Goal: Check status: Check status

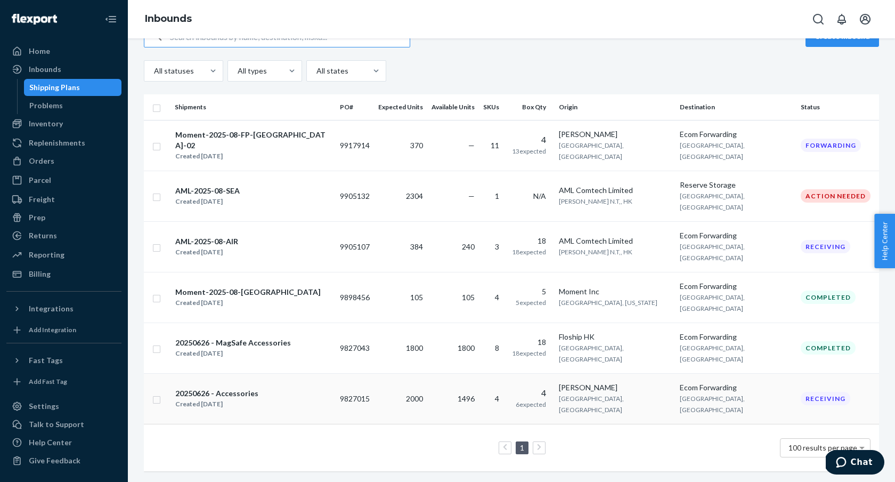
scroll to position [56, 0]
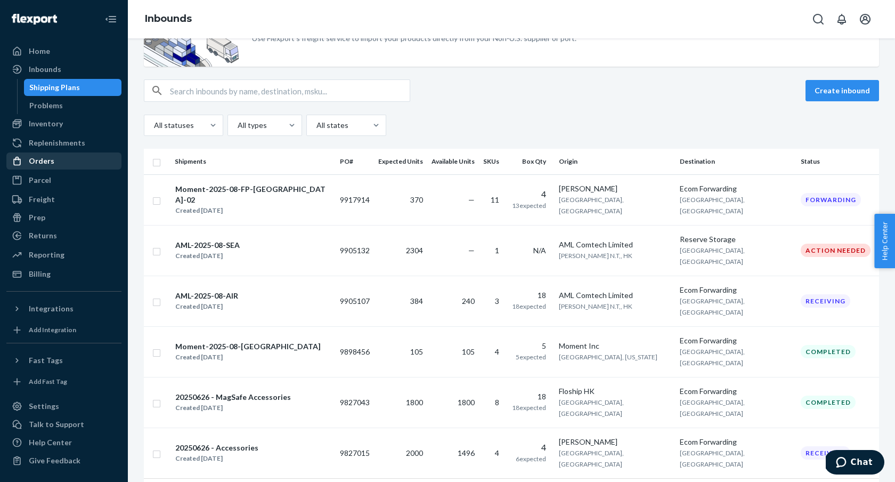
click at [75, 164] on div "Orders" at bounding box center [63, 160] width 113 height 15
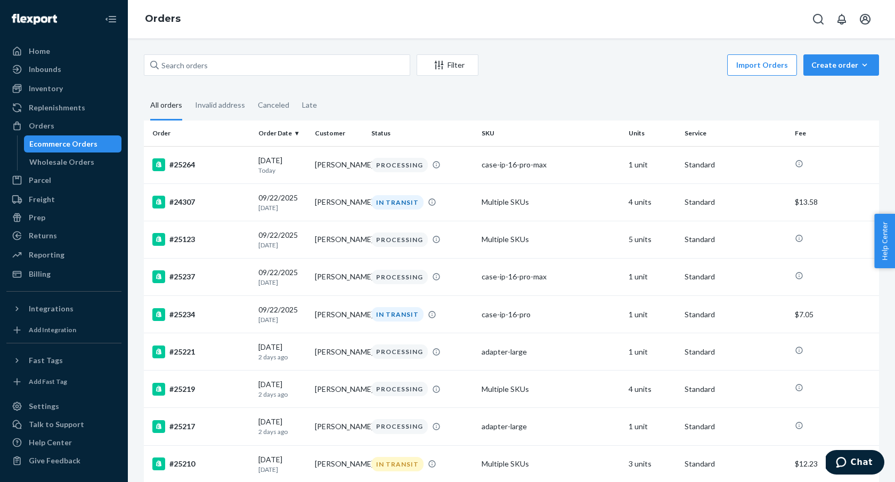
scroll to position [303, 0]
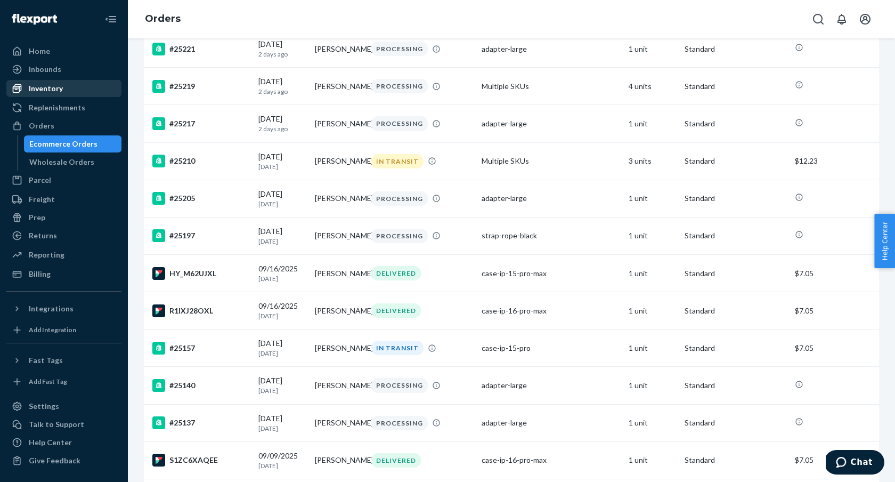
click at [82, 80] on link "Inventory" at bounding box center [63, 88] width 115 height 17
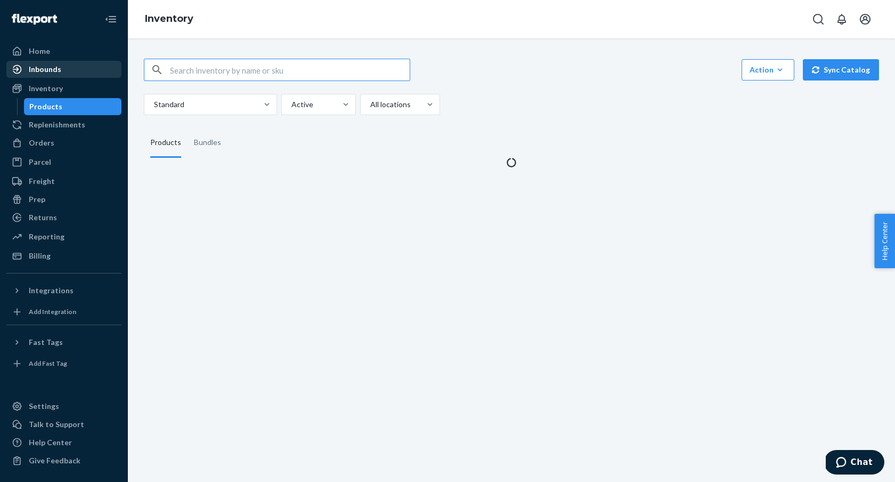
click at [84, 70] on div "Inbounds" at bounding box center [63, 69] width 113 height 15
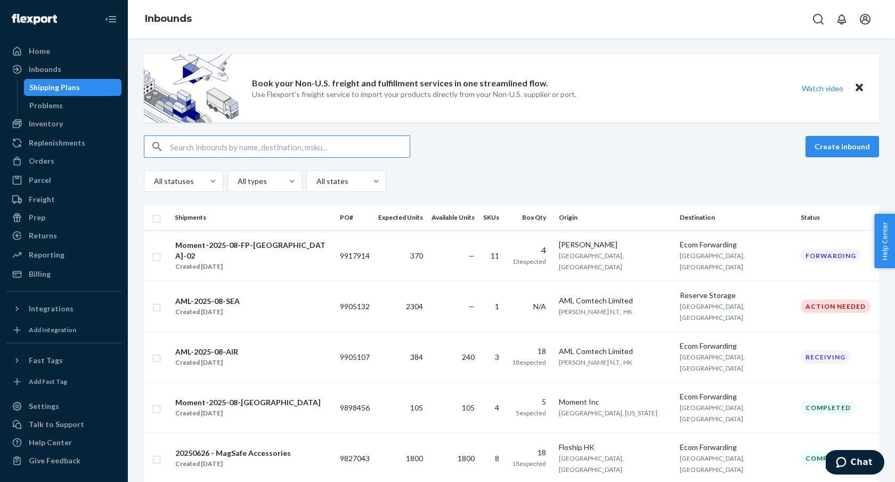
scroll to position [56, 0]
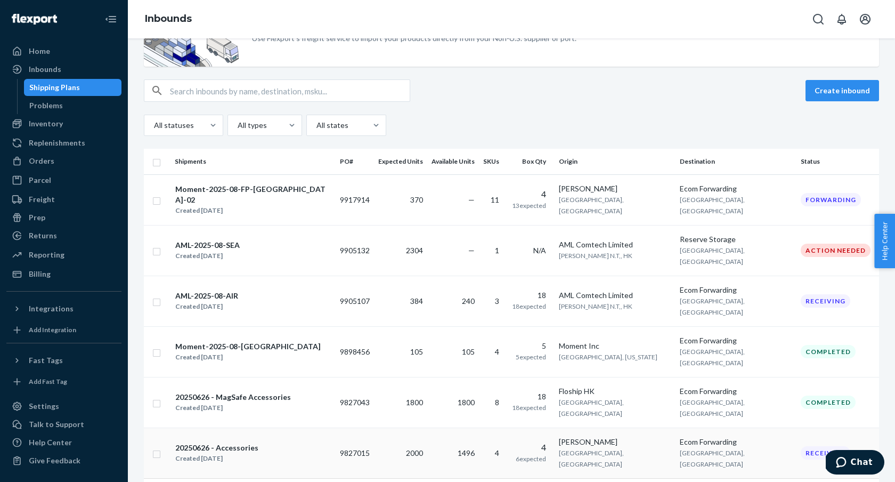
click at [271, 442] on div "20250626 - Accessories Created [DATE]" at bounding box center [253, 453] width 157 height 22
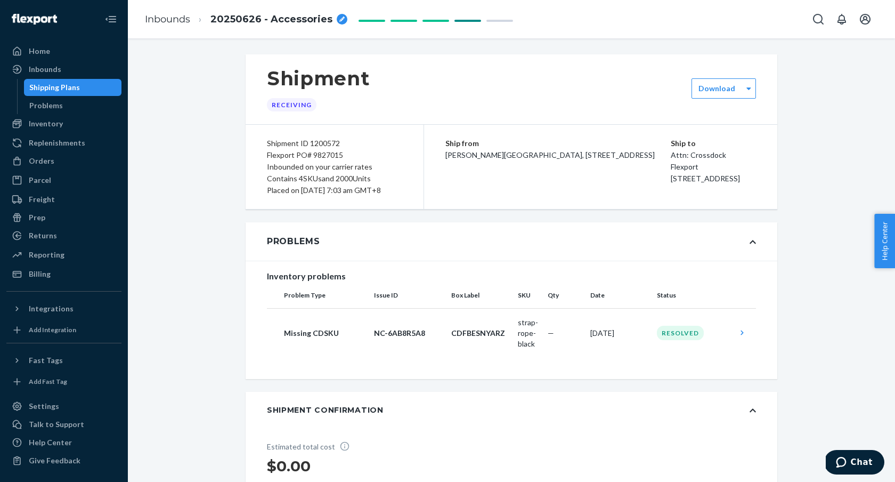
click at [90, 87] on div "Shipping Plans" at bounding box center [73, 87] width 96 height 15
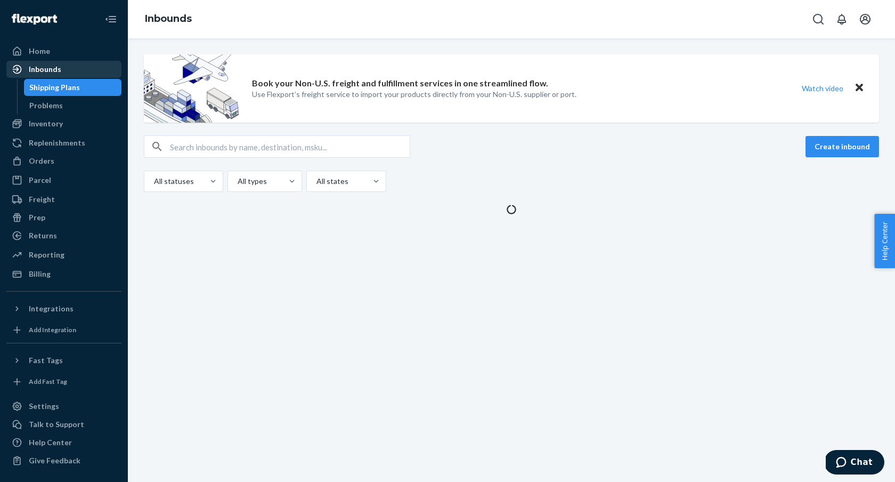
click at [88, 73] on div "Inbounds" at bounding box center [63, 69] width 113 height 15
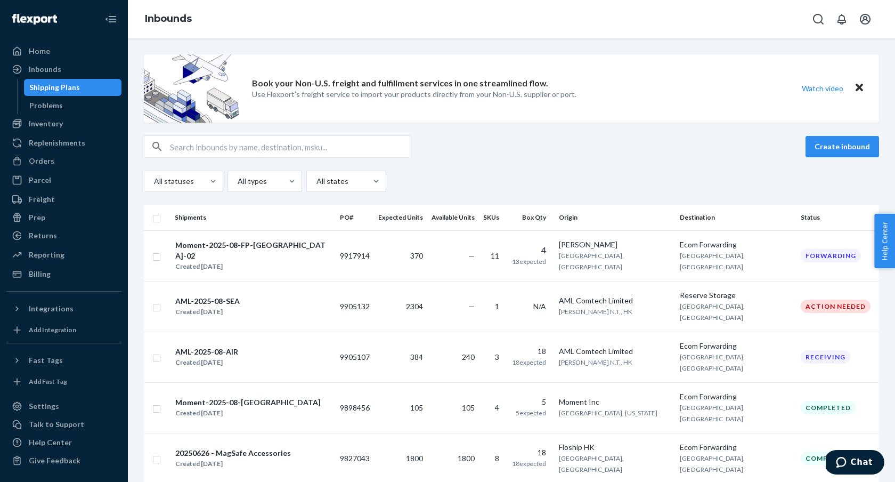
click at [411, 172] on div "All statuses All types All states" at bounding box center [511, 181] width 735 height 21
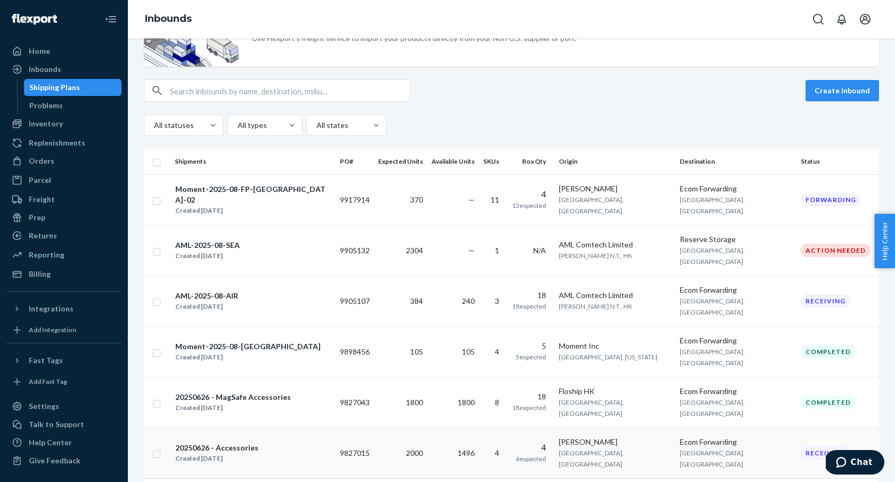
click at [222, 453] on div "Created [DATE]" at bounding box center [216, 458] width 83 height 11
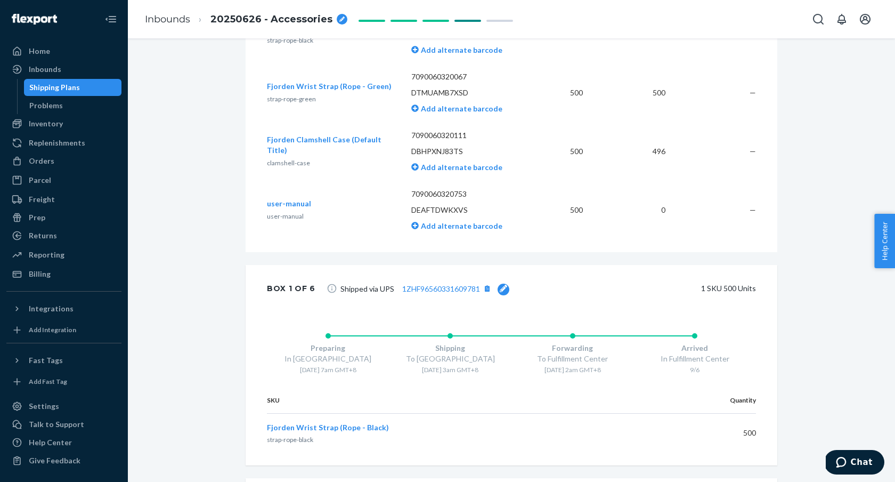
scroll to position [1070, 0]
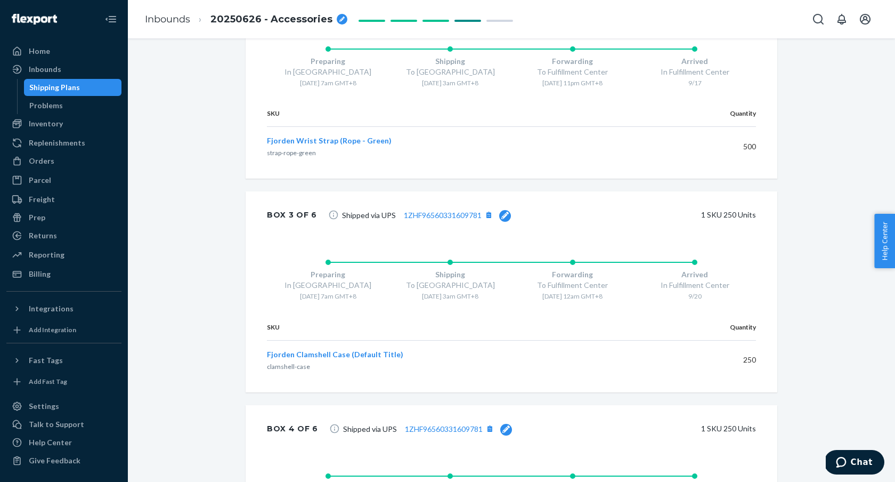
click at [95, 86] on div "Shipping Plans" at bounding box center [73, 87] width 96 height 15
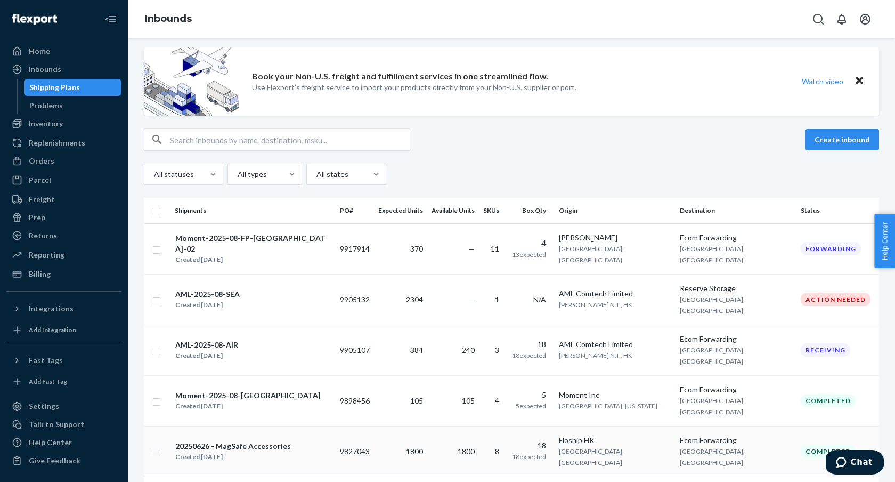
scroll to position [56, 0]
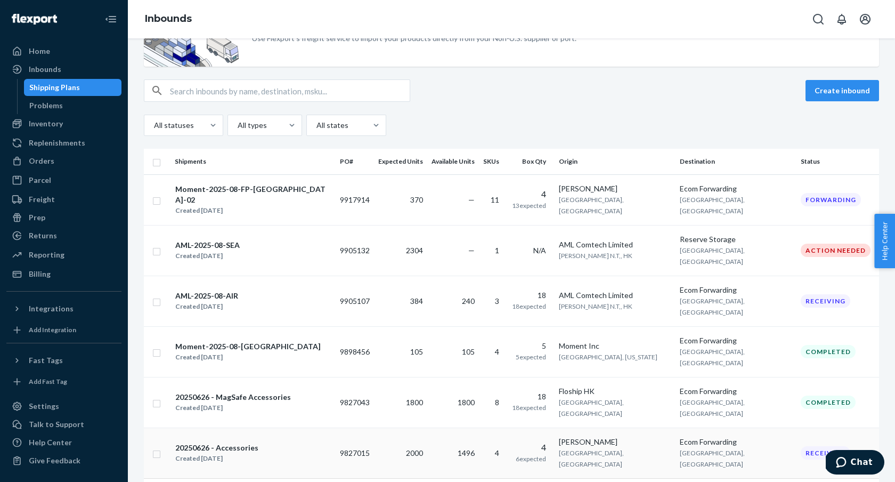
click at [435, 427] on td "1496" at bounding box center [453, 452] width 52 height 51
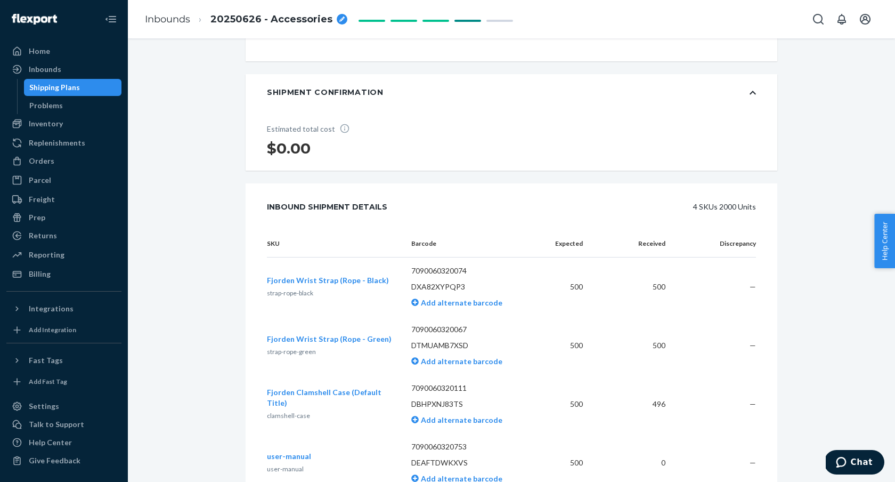
scroll to position [447, 0]
